Goal: Find specific page/section: Locate item on page

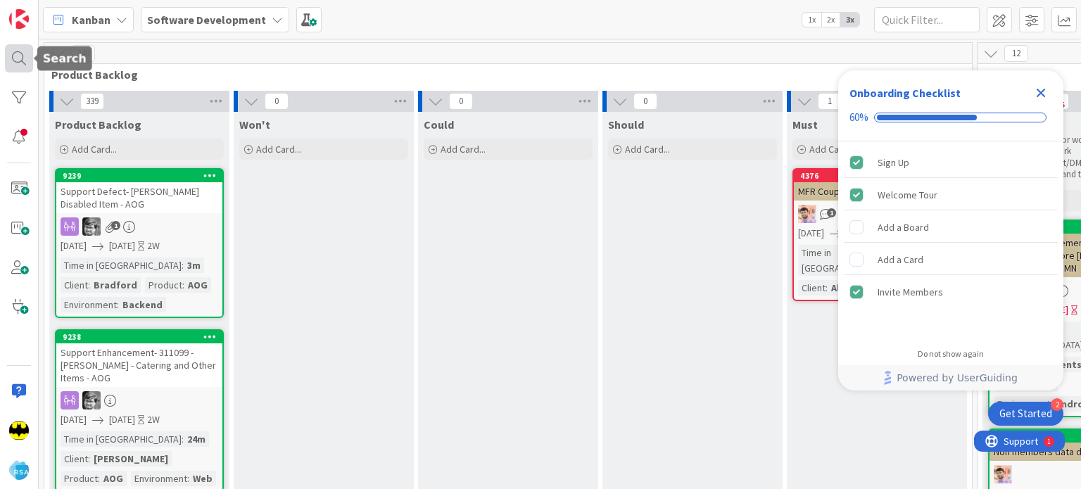
click at [25, 61] on div at bounding box center [19, 58] width 28 height 28
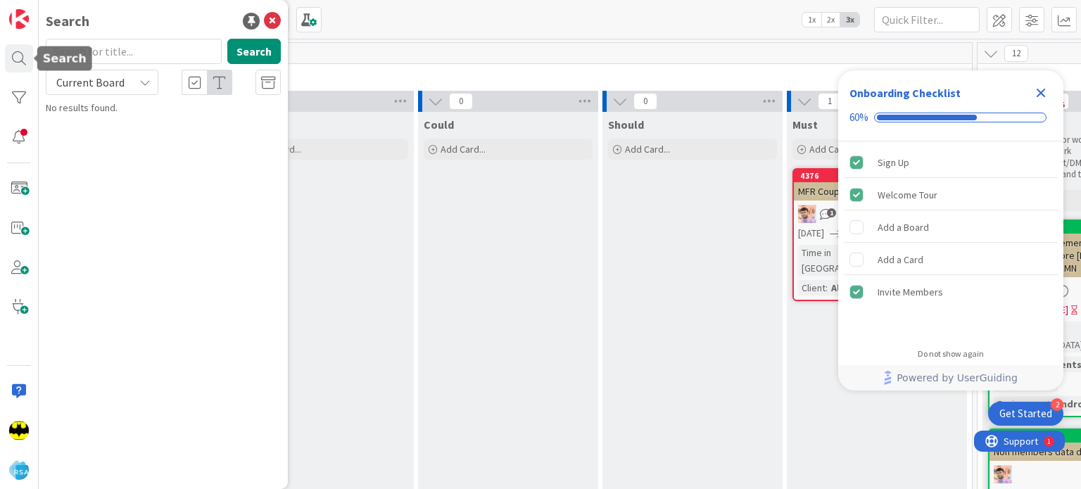
click at [108, 49] on input "text" at bounding box center [134, 51] width 176 height 25
type input "8915"
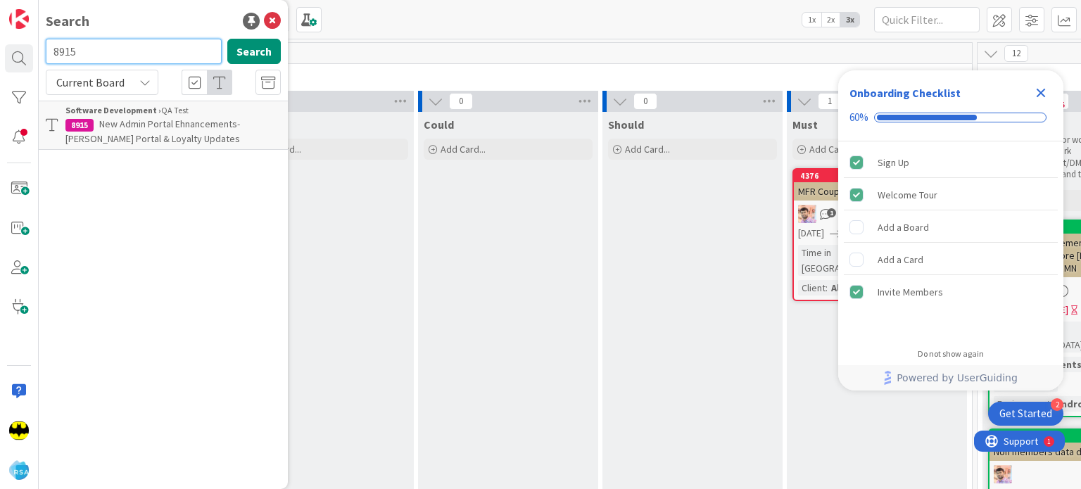
click at [108, 49] on input "8915" at bounding box center [134, 51] width 176 height 25
click at [148, 36] on div "Search Search Current Board Software Development › QA Test 8915 New Admin Porta…" at bounding box center [163, 244] width 249 height 489
click at [152, 53] on input "text" at bounding box center [134, 51] width 176 height 25
click at [152, 53] on input "8651" at bounding box center [134, 51] width 176 height 25
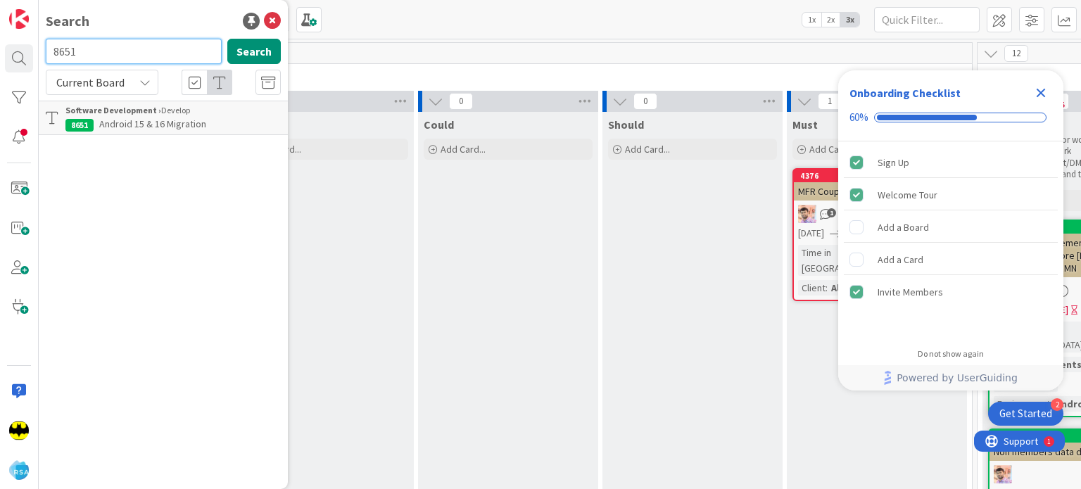
click at [152, 53] on input "8651" at bounding box center [134, 51] width 176 height 25
type input "8579"
click at [152, 53] on input "8579" at bounding box center [134, 51] width 176 height 25
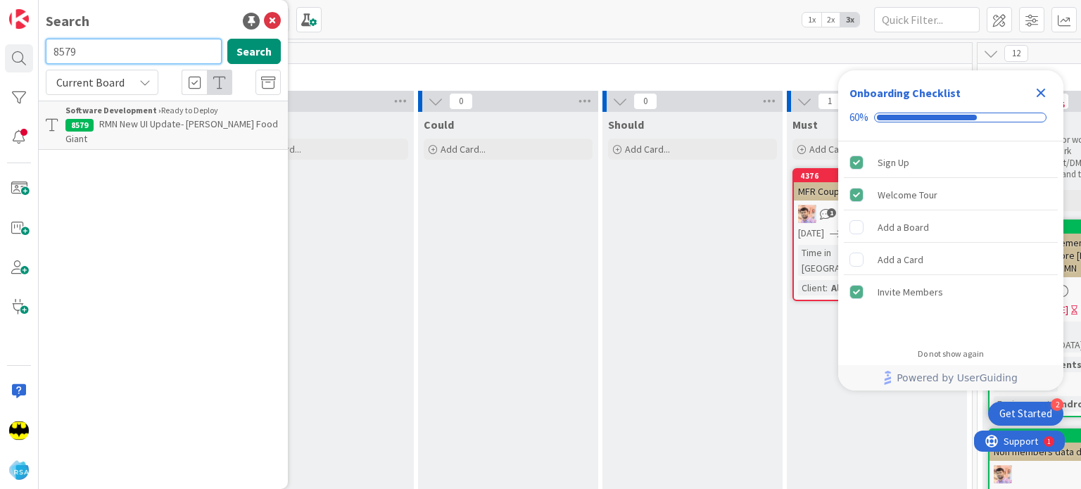
click at [152, 53] on input "8579" at bounding box center [134, 51] width 176 height 25
click at [158, 25] on div "Search" at bounding box center [163, 21] width 235 height 21
click at [144, 44] on input "text" at bounding box center [134, 51] width 176 height 25
type input "8649"
click at [166, 42] on input "8649" at bounding box center [134, 51] width 176 height 25
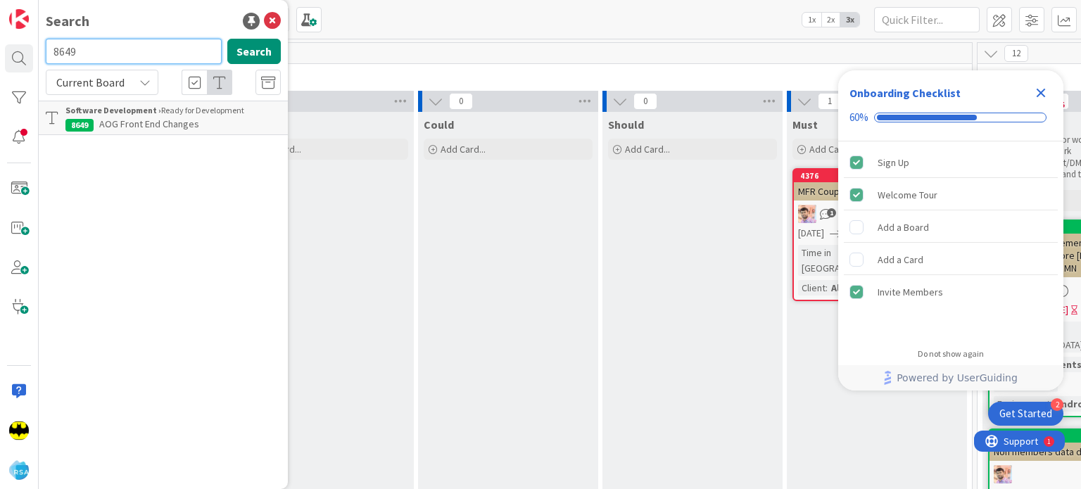
click at [166, 42] on input "8649" at bounding box center [134, 51] width 176 height 25
click at [132, 60] on input "text" at bounding box center [134, 51] width 176 height 25
click at [127, 52] on input "text" at bounding box center [134, 51] width 176 height 25
type input "8654"
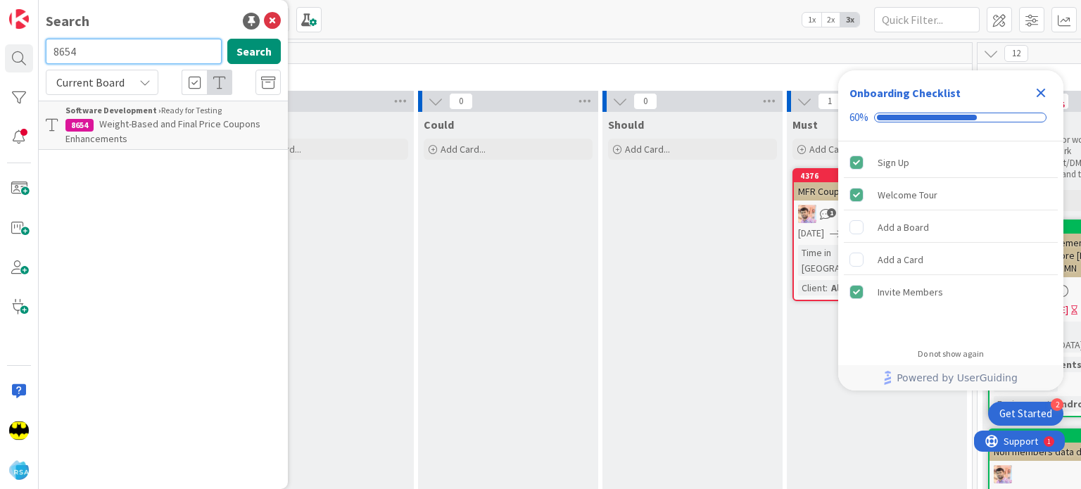
click at [127, 52] on input "8654" at bounding box center [134, 51] width 176 height 25
click at [127, 4] on div "Search Search Current Board Software Development › Ready for Testing 8654 Weigh…" at bounding box center [163, 244] width 249 height 489
click at [135, 36] on div "Search Search Current Board Software Development › Ready for Testing 8654 Weigh…" at bounding box center [163, 244] width 249 height 489
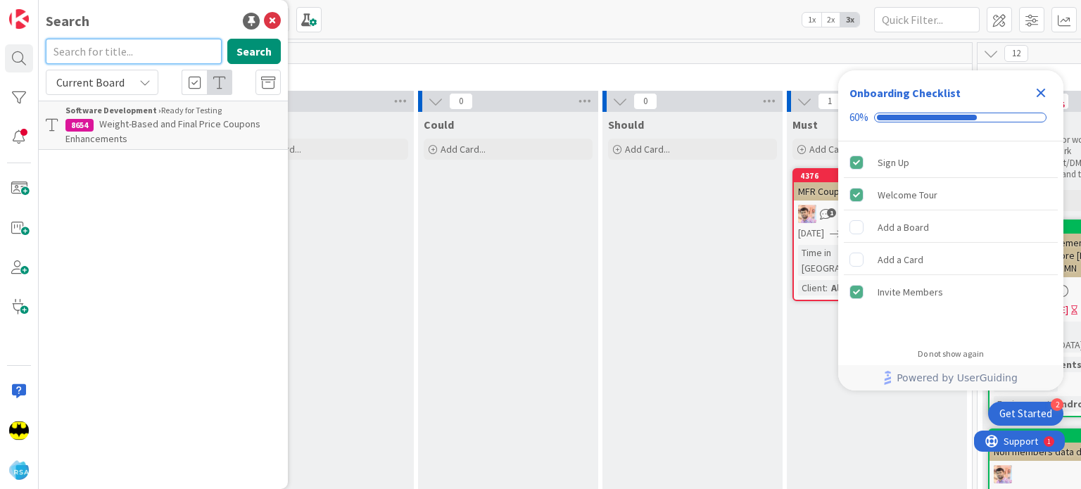
click at [135, 43] on input "text" at bounding box center [134, 51] width 176 height 25
click at [174, 56] on input "text" at bounding box center [134, 51] width 176 height 25
click at [136, 50] on input "text" at bounding box center [134, 51] width 176 height 25
type input "9127"
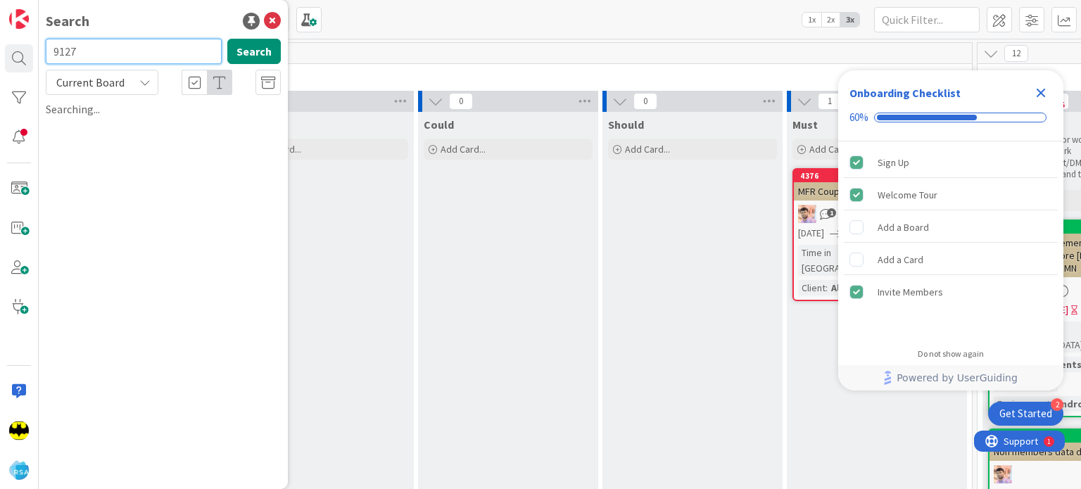
click at [136, 50] on input "9127" at bounding box center [134, 51] width 176 height 25
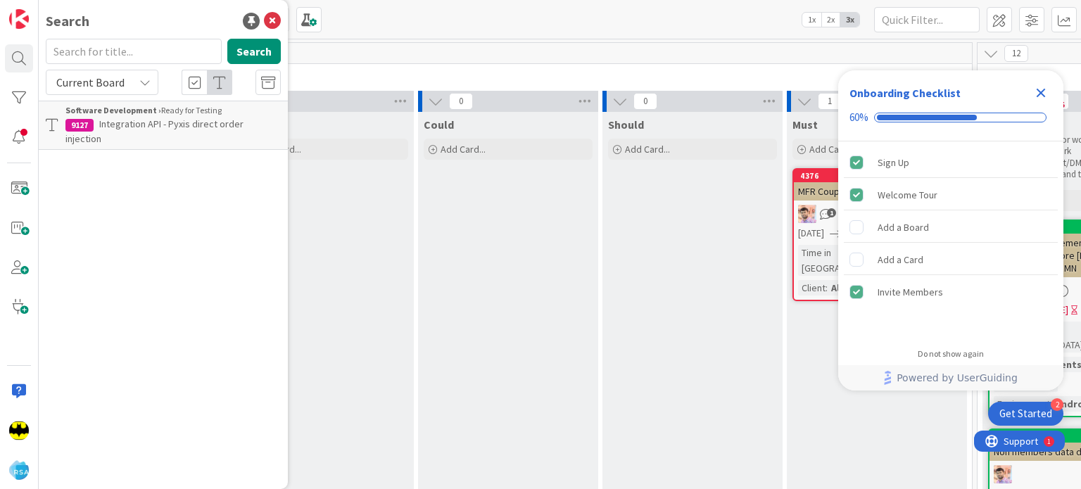
click at [146, 16] on div "Search" at bounding box center [163, 21] width 235 height 21
click at [137, 53] on input "text" at bounding box center [134, 51] width 176 height 25
type input "9187"
click at [137, 53] on input "9187" at bounding box center [134, 51] width 176 height 25
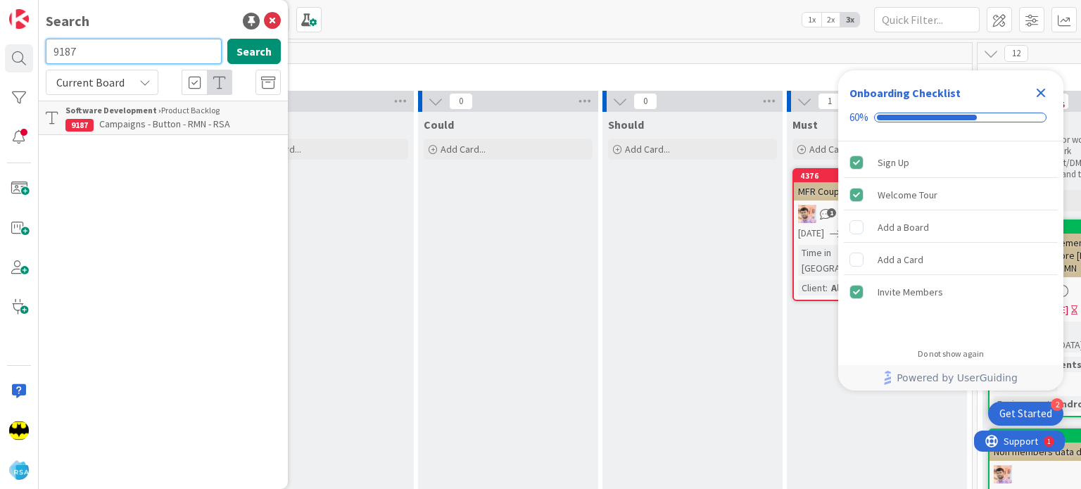
click at [137, 53] on input "9187" at bounding box center [134, 51] width 176 height 25
click at [134, 51] on input "text" at bounding box center [134, 51] width 176 height 25
type input "8924"
click at [134, 51] on input "8924" at bounding box center [134, 51] width 176 height 25
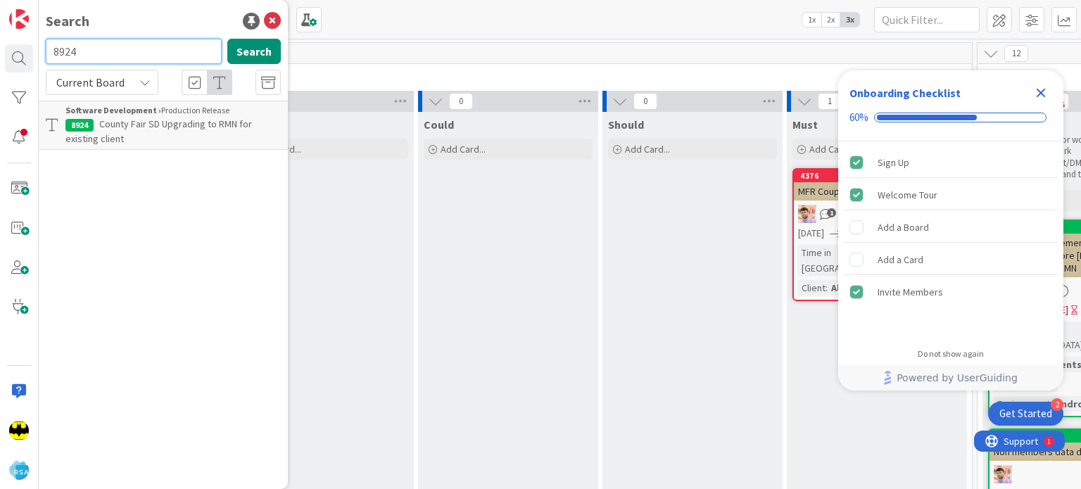
click at [134, 51] on input "8924" at bounding box center [134, 51] width 176 height 25
type input "8294"
click at [134, 51] on input "8294" at bounding box center [134, 51] width 176 height 25
type input "9187"
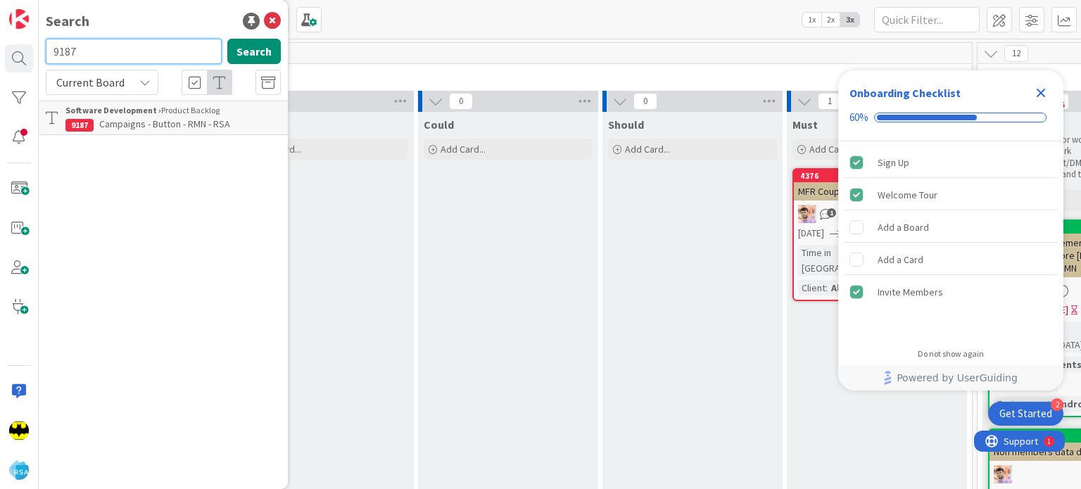
click at [125, 50] on input "9187" at bounding box center [134, 51] width 176 height 25
click at [146, 27] on div "Search" at bounding box center [163, 21] width 235 height 21
click at [132, 47] on input "text" at bounding box center [134, 51] width 176 height 25
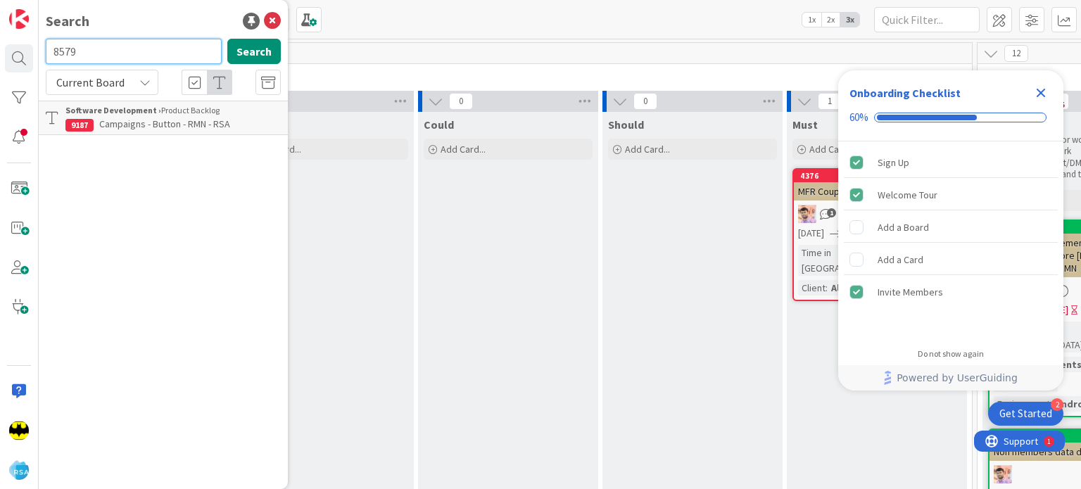
type input "8579"
click at [132, 47] on input "8579" at bounding box center [134, 51] width 176 height 25
click at [141, 36] on div "Search Search Current Board Software Development › Ready to Deploy 8579 RMN New…" at bounding box center [163, 244] width 249 height 489
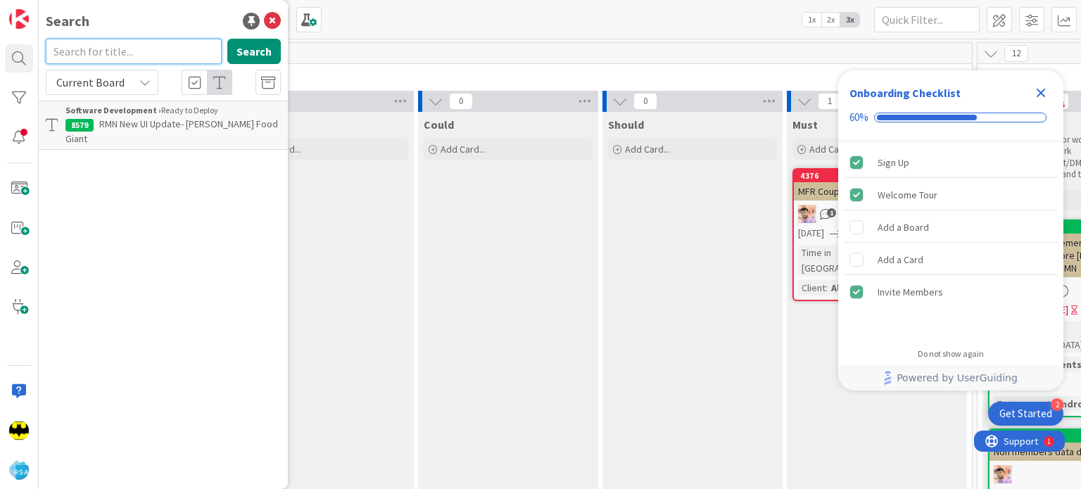
click at [155, 41] on input "text" at bounding box center [134, 51] width 176 height 25
click at [136, 40] on input "text" at bounding box center [134, 51] width 176 height 25
type input "8651"
click at [136, 40] on input "8651" at bounding box center [134, 51] width 176 height 25
